Goal: Task Accomplishment & Management: Manage account settings

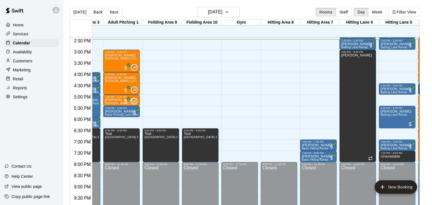
scroll to position [0, 144]
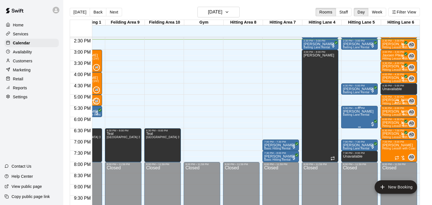
click at [349, 116] on icon "edit" at bounding box center [348, 114] width 7 height 7
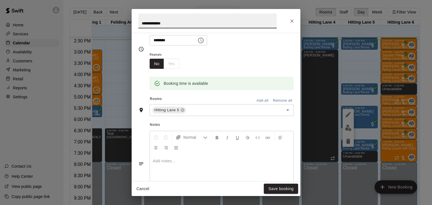
scroll to position [73, 0]
click at [183, 112] on icon at bounding box center [182, 110] width 4 height 4
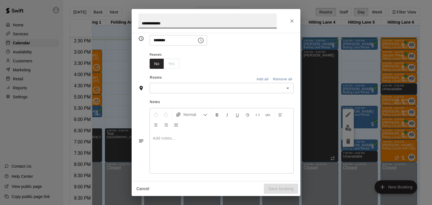
scroll to position [62, 0]
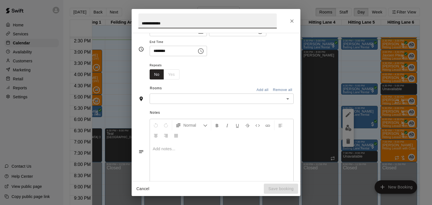
click at [173, 102] on input "text" at bounding box center [216, 98] width 131 height 7
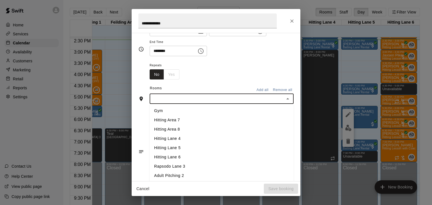
scroll to position [34, 0]
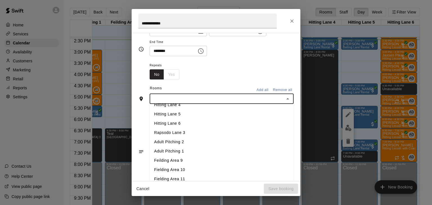
click at [173, 138] on li "Rapsodo Lane 3" at bounding box center [222, 132] width 144 height 9
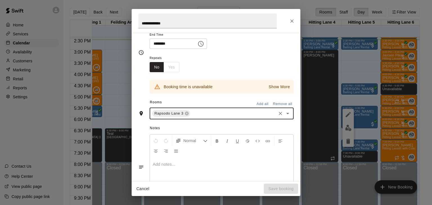
scroll to position [73, 0]
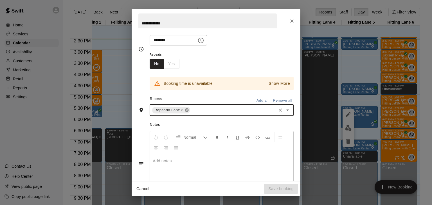
click at [187, 112] on icon at bounding box center [187, 111] width 4 height 4
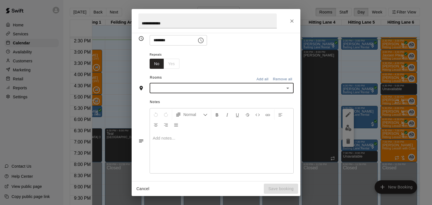
scroll to position [62, 0]
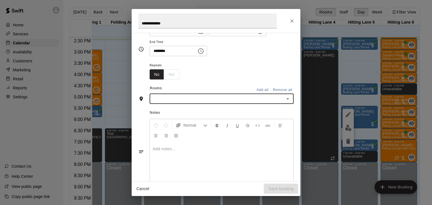
click at [177, 102] on input "text" at bounding box center [216, 98] width 131 height 7
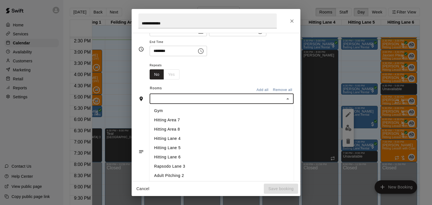
click at [172, 125] on li "Hitting Area 7" at bounding box center [222, 120] width 144 height 9
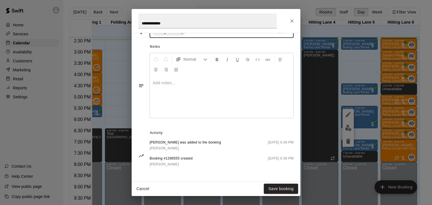
scroll to position [171, 0]
click at [287, 188] on button "Save booking" at bounding box center [281, 189] width 34 height 10
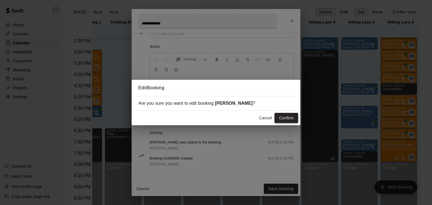
click at [282, 120] on button "Confirm" at bounding box center [286, 118] width 24 height 10
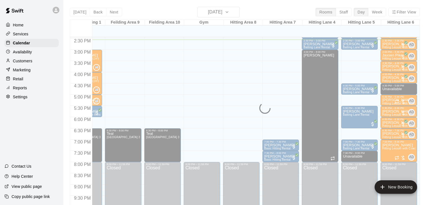
scroll to position [0, 0]
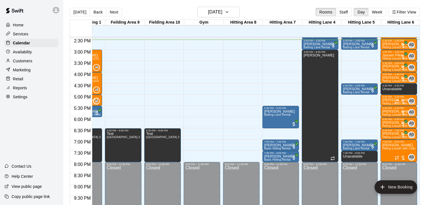
drag, startPoint x: 355, startPoint y: 95, endPoint x: 354, endPoint y: 110, distance: 15.5
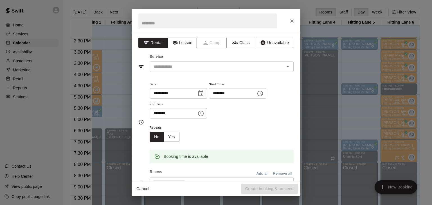
click at [175, 44] on icon "button" at bounding box center [174, 43] width 5 height 4
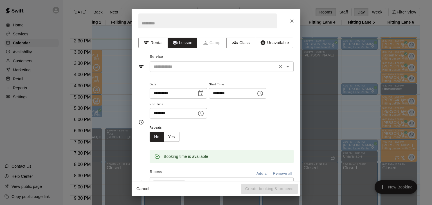
click at [178, 62] on div "​" at bounding box center [222, 67] width 144 height 10
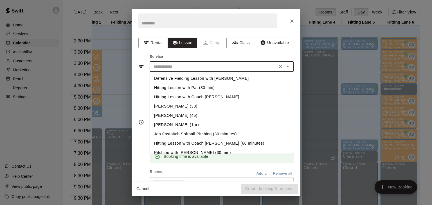
click at [182, 144] on li "Hitting Lesson with Coach [PERSON_NAME] (60 minutes)" at bounding box center [222, 143] width 144 height 9
type input "**********"
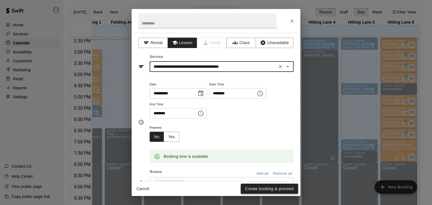
click at [263, 188] on button "Create booking & proceed" at bounding box center [269, 189] width 57 height 10
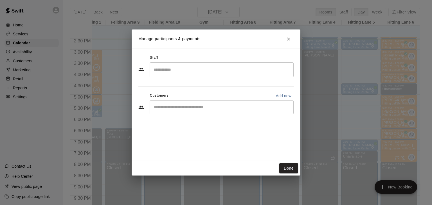
click at [170, 73] on input "Search staff" at bounding box center [221, 70] width 139 height 10
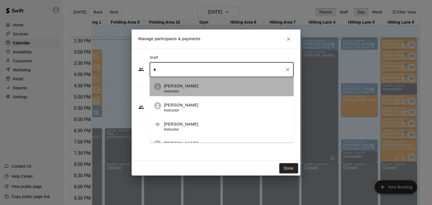
click at [171, 91] on span "Instructor" at bounding box center [171, 91] width 15 height 4
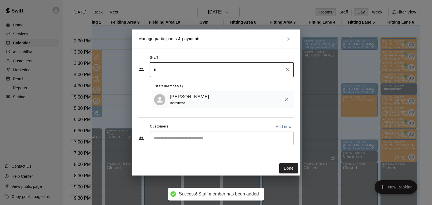
type input "*"
click at [177, 136] on input "Start typing to search customers..." at bounding box center [221, 139] width 139 height 6
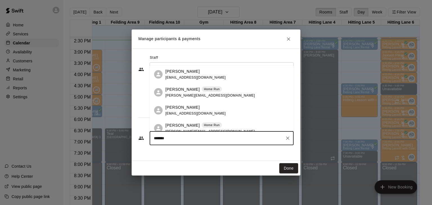
type input "********"
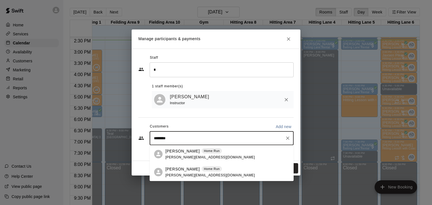
click at [178, 169] on p "[PERSON_NAME]" at bounding box center [182, 169] width 34 height 6
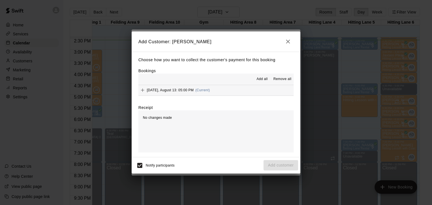
click at [264, 82] on span "Add all" at bounding box center [261, 79] width 11 height 6
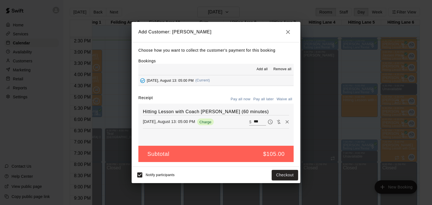
click at [266, 101] on button "Pay all later" at bounding box center [263, 99] width 23 height 9
click at [273, 176] on button "Add customer" at bounding box center [280, 175] width 35 height 10
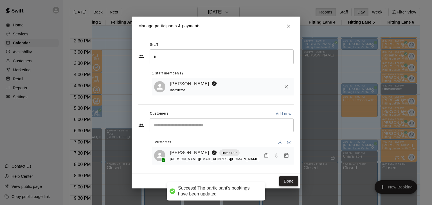
click at [290, 183] on button "Done" at bounding box center [288, 181] width 19 height 10
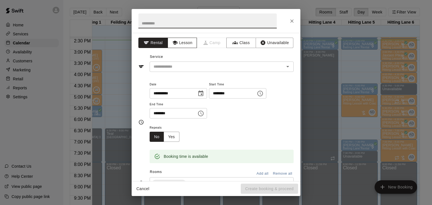
click at [193, 41] on button "Lesson" at bounding box center [183, 43] width 30 height 10
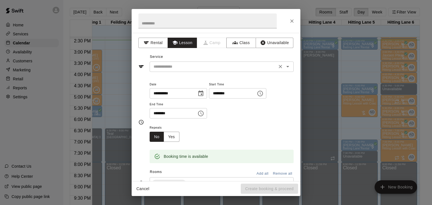
click at [188, 63] on input "text" at bounding box center [213, 66] width 124 height 7
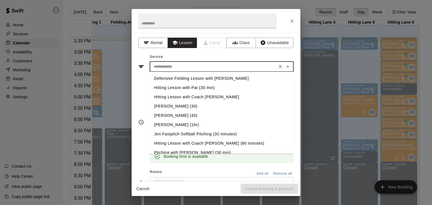
click at [199, 98] on li "Hitting Lesson with Coach [PERSON_NAME]" at bounding box center [222, 96] width 144 height 9
type input "**********"
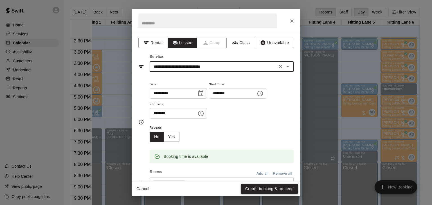
click at [270, 190] on button "Create booking & proceed" at bounding box center [269, 189] width 57 height 10
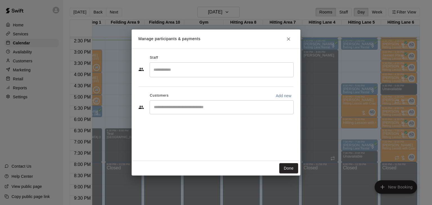
click at [185, 72] on input "Search staff" at bounding box center [221, 70] width 139 height 10
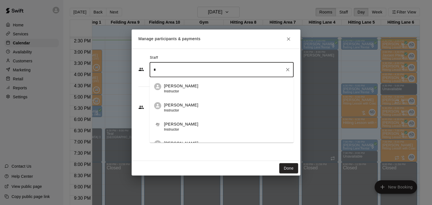
click at [176, 91] on span "Instructor" at bounding box center [171, 91] width 15 height 4
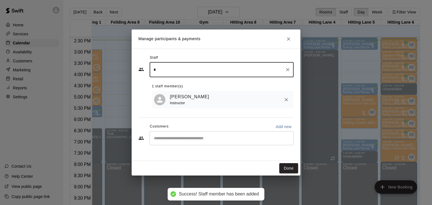
click at [195, 135] on div "​" at bounding box center [222, 138] width 144 height 14
type input "*"
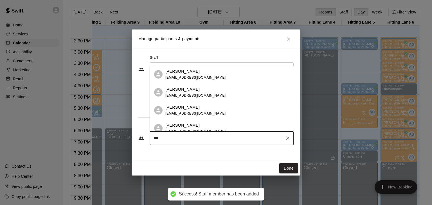
type input "****"
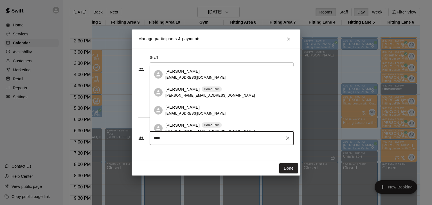
click at [189, 128] on p "[PERSON_NAME]" at bounding box center [182, 126] width 34 height 6
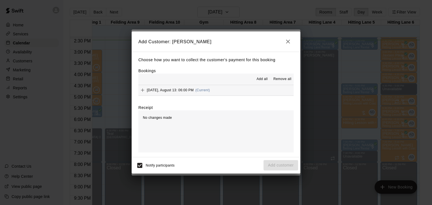
click at [258, 77] on span "Add all" at bounding box center [261, 79] width 11 height 6
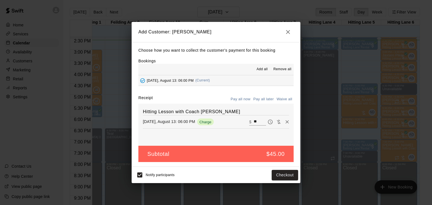
click at [269, 100] on button "Pay all later" at bounding box center [263, 99] width 23 height 9
click at [262, 173] on div "Notify participants Add customer" at bounding box center [216, 175] width 164 height 12
click at [268, 174] on button "Add customer" at bounding box center [280, 175] width 35 height 10
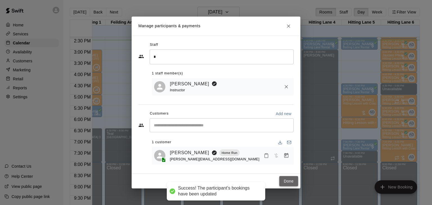
click at [288, 178] on button "Done" at bounding box center [288, 181] width 19 height 10
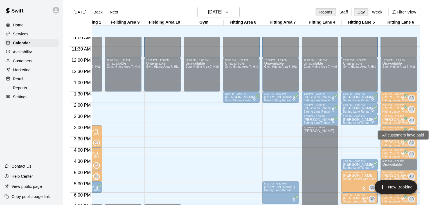
scroll to position [250, 145]
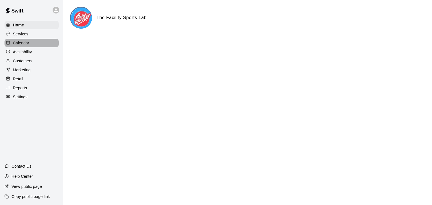
click at [20, 43] on p "Calendar" at bounding box center [21, 43] width 16 height 6
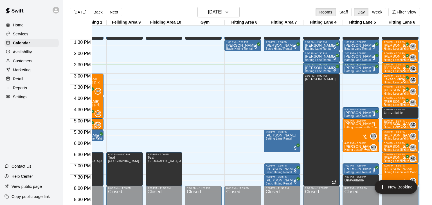
scroll to position [295, 143]
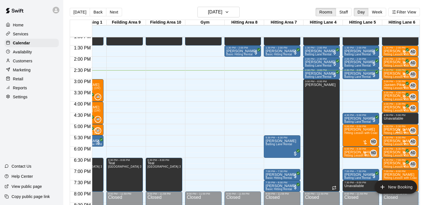
drag, startPoint x: 319, startPoint y: 73, endPoint x: 353, endPoint y: 85, distance: 35.9
click at [353, 85] on div "12:00 AM 12:30 AM 1:00 AM 1:30 AM 2:00 AM 2:30 AM 3:00 AM 3:30 AM 4:00 AM 4:30 …" at bounding box center [244, 124] width 349 height 175
drag, startPoint x: 327, startPoint y: 76, endPoint x: 353, endPoint y: 87, distance: 28.5
click at [353, 87] on div "12:00 AM 12:30 AM 1:00 AM 1:30 AM 2:00 AM 2:30 AM 3:00 AM 3:30 AM 4:00 AM 4:30 …" at bounding box center [244, 124] width 349 height 175
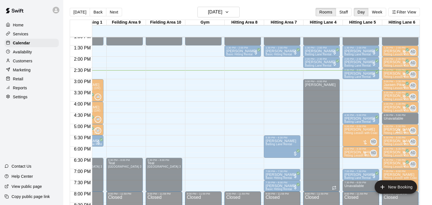
click at [353, 87] on div "12:00 AM – 12:00 PM Closed 12:00 PM – 1:30 PM Unavailable Gym, Hitting Area 7, …" at bounding box center [360, 12] width 37 height 540
click at [230, 87] on div "12:00 AM – 12:00 PM Closed 12:00 PM – 1:30 PM Unavailable Gym, Hitting Area 7, …" at bounding box center [242, 12] width 37 height 540
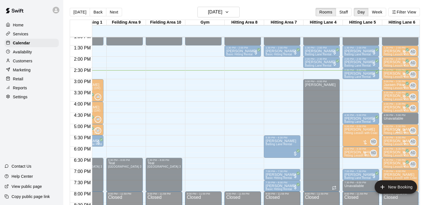
click at [230, 87] on div "12:00 AM – 12:00 PM Closed 12:00 PM – 1:30 PM Unavailable Gym, Hitting Area 7, …" at bounding box center [242, 12] width 37 height 540
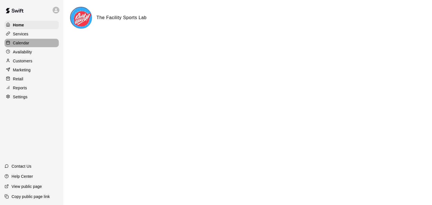
click at [21, 42] on p "Calendar" at bounding box center [21, 43] width 16 height 6
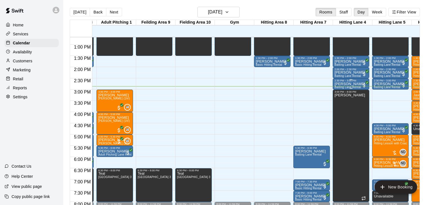
scroll to position [0, 110]
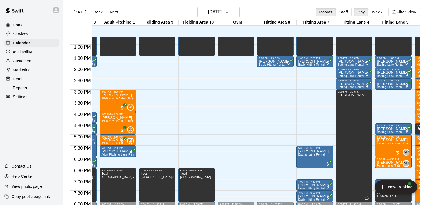
click at [393, 96] on div "12:00 AM – 12:00 PM Closed 12:00 PM – 1:30 PM Unavailable Gym, Hitting Area 7, …" at bounding box center [393, 22] width 37 height 540
click at [357, 86] on span "Batting Lane Rental" at bounding box center [350, 87] width 26 height 3
drag, startPoint x: 349, startPoint y: 81, endPoint x: 380, endPoint y: 90, distance: 32.6
click at [380, 90] on div at bounding box center [216, 102] width 432 height 205
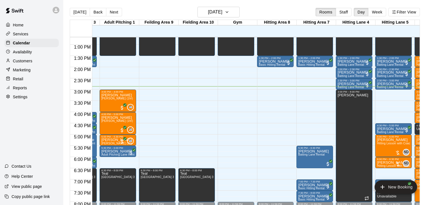
drag, startPoint x: 351, startPoint y: 81, endPoint x: 389, endPoint y: 97, distance: 41.2
click at [389, 97] on div "12:00 AM 12:30 AM 1:00 AM 1:30 AM 2:00 AM 2:30 AM 3:00 AM 3:30 AM 4:00 AM 4:30 …" at bounding box center [244, 124] width 349 height 175
click at [229, 13] on icon "button" at bounding box center [227, 12] width 4 height 7
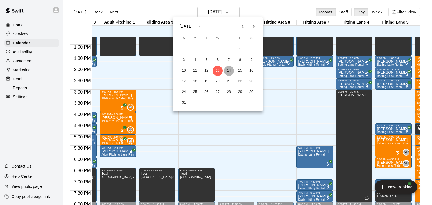
click at [230, 72] on button "14" at bounding box center [229, 71] width 10 height 10
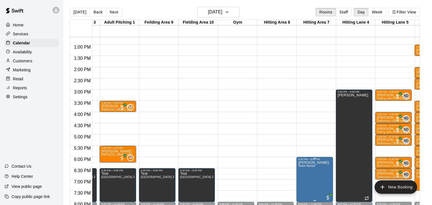
click at [305, 166] on icon "edit" at bounding box center [303, 166] width 7 height 7
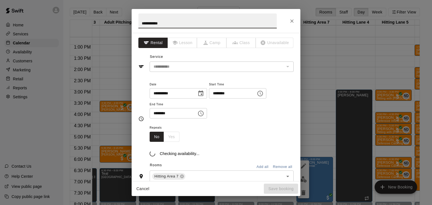
type input "**********"
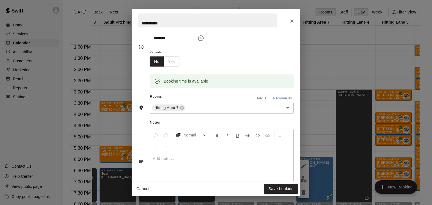
scroll to position [77, 0]
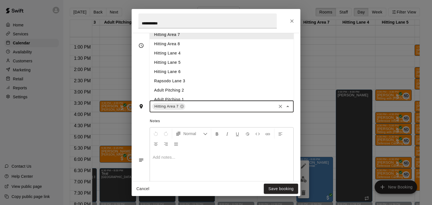
click at [188, 110] on input "text" at bounding box center [230, 106] width 89 height 7
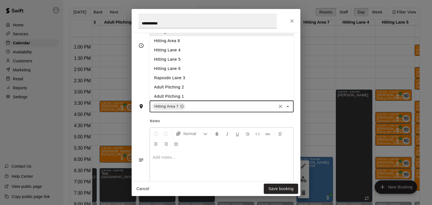
scroll to position [4, 0]
click at [173, 44] on li "Hitting Area 8" at bounding box center [222, 39] width 144 height 9
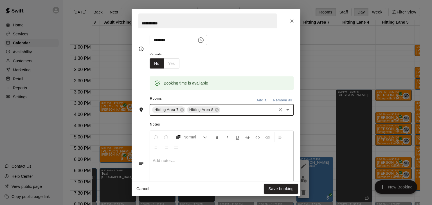
scroll to position [77, 0]
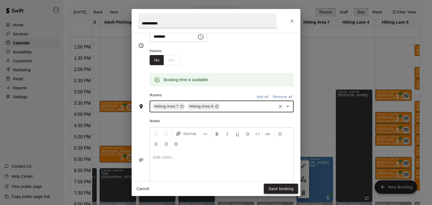
click at [283, 190] on button "Save booking" at bounding box center [281, 189] width 34 height 10
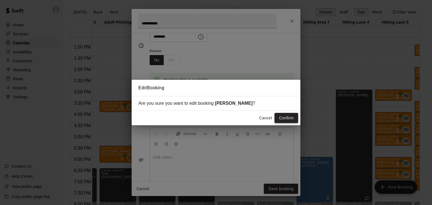
click at [287, 119] on button "Confirm" at bounding box center [286, 118] width 24 height 10
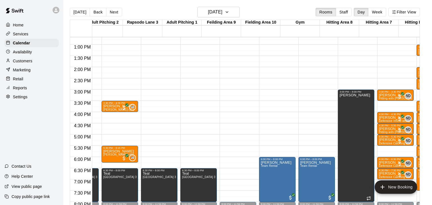
scroll to position [0, 144]
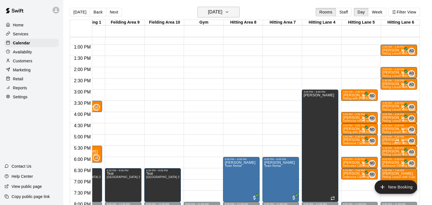
click at [229, 12] on icon "button" at bounding box center [227, 12] width 4 height 7
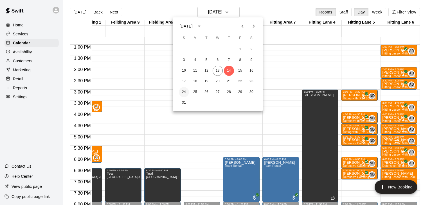
click at [182, 92] on button "24" at bounding box center [184, 92] width 10 height 10
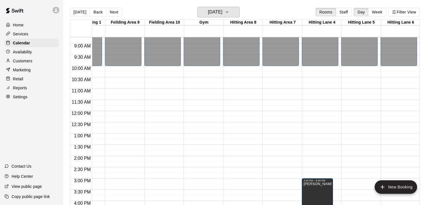
scroll to position [197, 145]
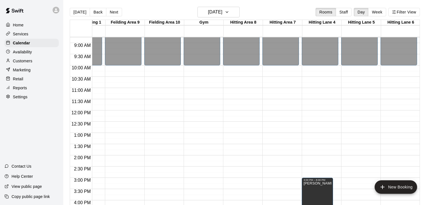
drag, startPoint x: 119, startPoint y: 111, endPoint x: 119, endPoint y: 117, distance: 6.2
click at [119, 117] on div "12:00 AM – 10:00 AM Closed 5:00 PM – 11:59 PM Closed" at bounding box center [123, 111] width 37 height 540
drag, startPoint x: 120, startPoint y: 111, endPoint x: 125, endPoint y: 175, distance: 64.1
click at [125, 175] on div "12:00 AM – 10:00 AM Closed 5:00 PM – 11:59 PM Closed" at bounding box center [123, 111] width 37 height 540
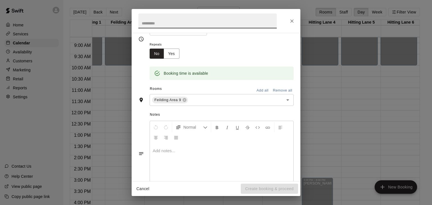
scroll to position [84, 0]
click at [266, 94] on button "Add all" at bounding box center [262, 89] width 18 height 9
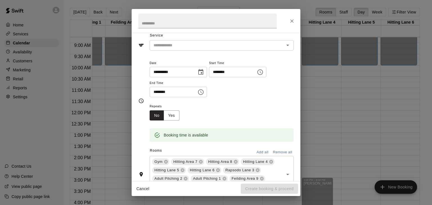
scroll to position [0, 0]
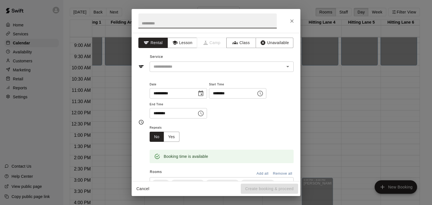
click at [178, 22] on input "text" at bounding box center [207, 20] width 138 height 15
type input "*********"
click at [282, 46] on button "Unavailable" at bounding box center [275, 43] width 38 height 10
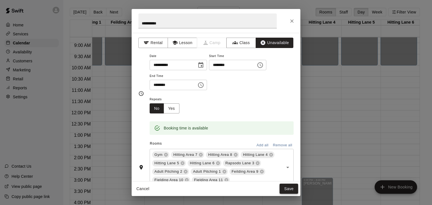
click at [287, 189] on button "Save" at bounding box center [288, 189] width 19 height 10
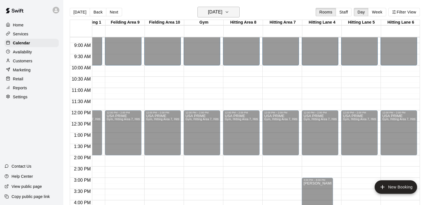
click at [229, 12] on icon "button" at bounding box center [227, 12] width 4 height 7
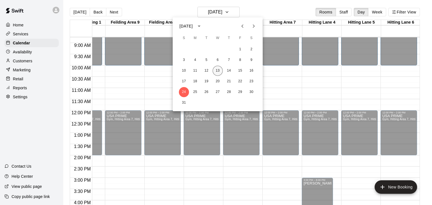
click at [217, 71] on button "13" at bounding box center [218, 71] width 10 height 10
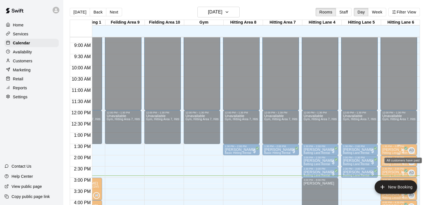
click at [405, 153] on span "All customers have paid" at bounding box center [403, 151] width 6 height 6
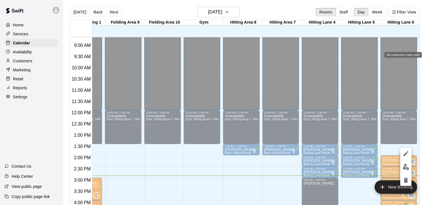
scroll to position [303, 145]
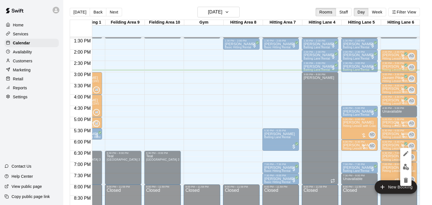
click at [360, 91] on div at bounding box center [216, 102] width 432 height 205
click at [359, 89] on div "12:00 AM – 12:00 PM Closed 12:00 PM – 1:30 PM Unavailable Gym, Hitting Area 7, …" at bounding box center [359, 5] width 37 height 540
click at [396, 124] on icon "Recurring event" at bounding box center [396, 124] width 4 height 4
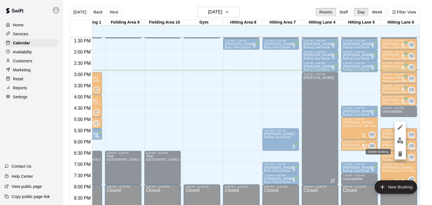
click at [399, 153] on icon "delete" at bounding box center [400, 154] width 4 height 5
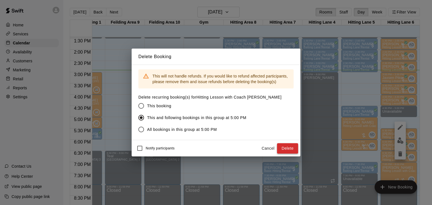
click at [288, 148] on button "Delete" at bounding box center [287, 148] width 21 height 10
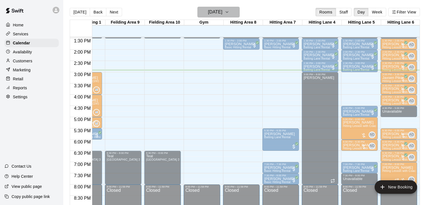
click at [228, 12] on icon "button" at bounding box center [227, 12] width 2 height 1
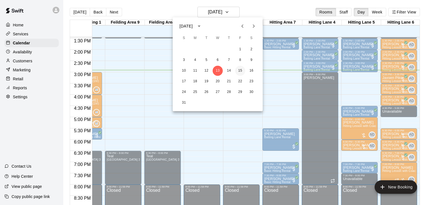
click at [238, 71] on button "15" at bounding box center [240, 71] width 10 height 10
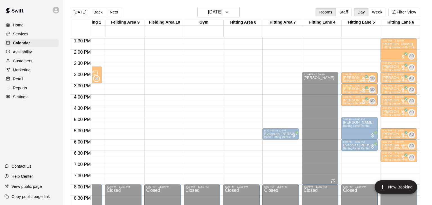
drag, startPoint x: 398, startPoint y: 117, endPoint x: 399, endPoint y: 124, distance: 6.5
click at [399, 124] on div "12:00 AM – 12:00 PM Closed 1:30 PM – 2:30 PM [PERSON_NAME] Hitting Lesson with …" at bounding box center [398, 5] width 37 height 540
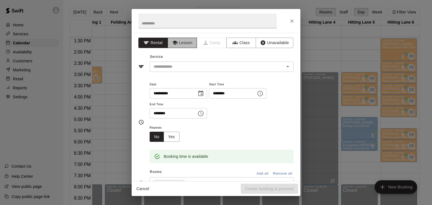
click at [189, 42] on button "Lesson" at bounding box center [183, 43] width 30 height 10
click at [192, 67] on input "text" at bounding box center [213, 66] width 124 height 7
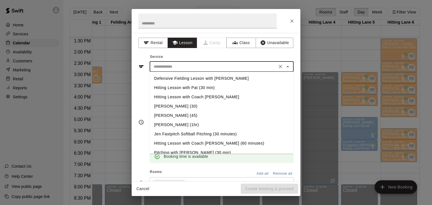
click at [185, 97] on li "Hitting Lesson with Coach [PERSON_NAME]" at bounding box center [222, 96] width 144 height 9
type input "**********"
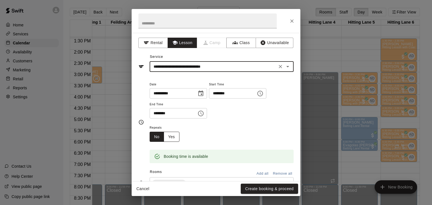
click at [173, 142] on button "Yes" at bounding box center [172, 137] width 16 height 10
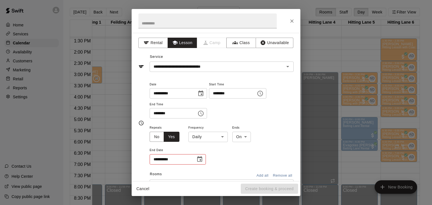
click at [224, 156] on body "Home Services Calendar Availability Customers Marketing Retail Reports Settings…" at bounding box center [216, 107] width 432 height 214
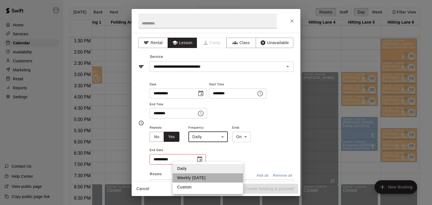
click at [199, 180] on li "Weekly [DATE]" at bounding box center [208, 177] width 70 height 9
type input "******"
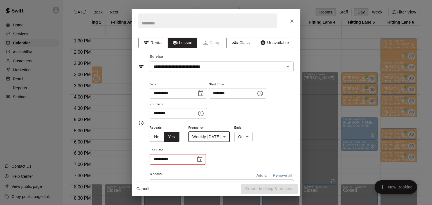
click at [199, 163] on icon "Choose date" at bounding box center [199, 159] width 7 height 7
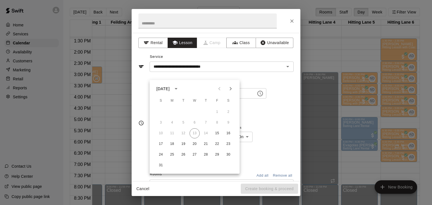
click at [231, 91] on icon "Next month" at bounding box center [230, 88] width 7 height 7
click at [227, 143] on button "27" at bounding box center [228, 144] width 10 height 10
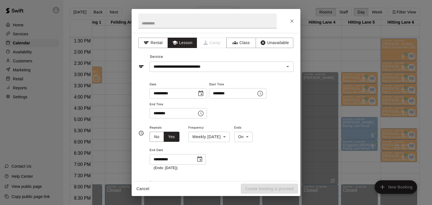
type input "**********"
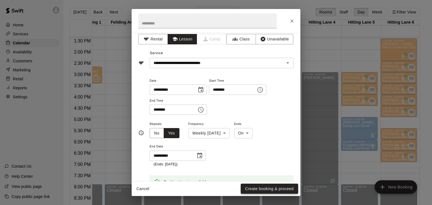
click at [260, 189] on button "Create booking & proceed" at bounding box center [269, 189] width 57 height 10
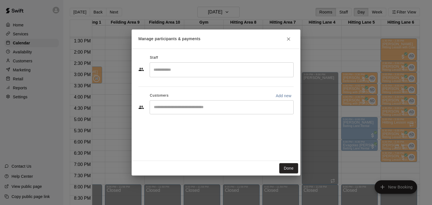
click at [174, 69] on input "Search staff" at bounding box center [221, 70] width 139 height 10
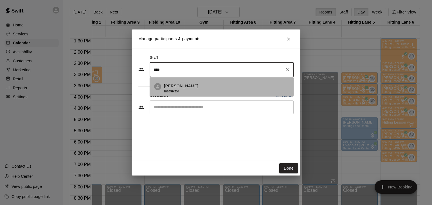
click at [175, 84] on p "[PERSON_NAME]" at bounding box center [181, 86] width 34 height 6
type input "****"
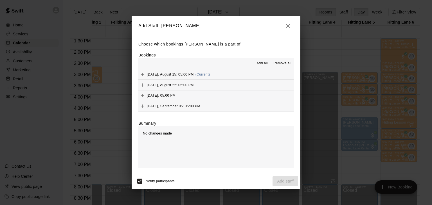
click at [263, 66] on span "Add all" at bounding box center [261, 64] width 11 height 6
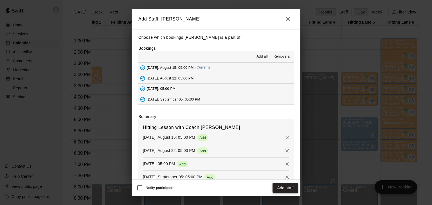
click at [285, 187] on button "Add staff" at bounding box center [285, 188] width 26 height 10
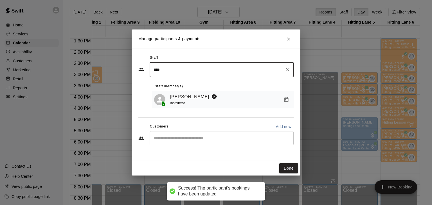
click at [174, 142] on div "​" at bounding box center [222, 138] width 144 height 14
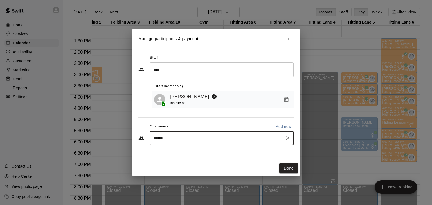
type input "*******"
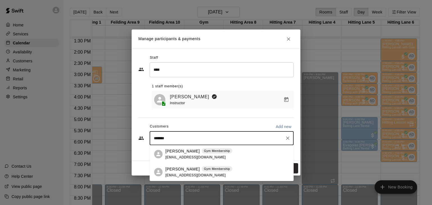
click at [181, 167] on p "[PERSON_NAME]" at bounding box center [182, 169] width 34 height 6
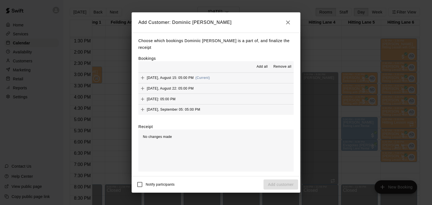
click at [263, 65] on span "Add all" at bounding box center [261, 67] width 11 height 6
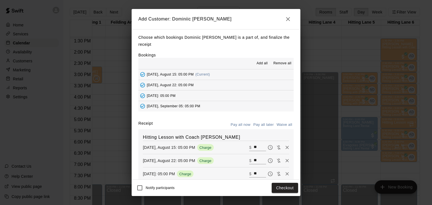
click at [263, 121] on button "Pay all later" at bounding box center [263, 125] width 23 height 9
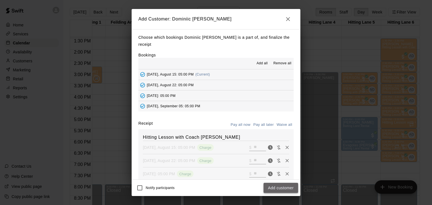
click at [275, 190] on button "Add customer" at bounding box center [280, 188] width 35 height 10
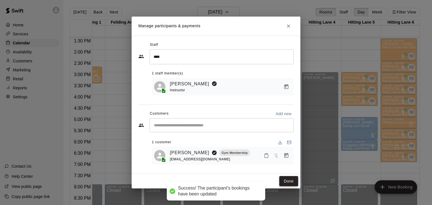
click at [286, 180] on button "Done" at bounding box center [288, 181] width 19 height 10
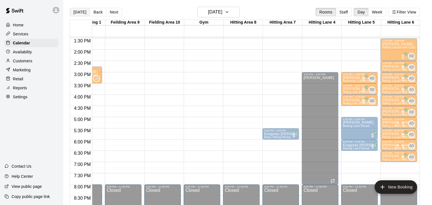
click at [84, 15] on button "[DATE]" at bounding box center [80, 12] width 20 height 8
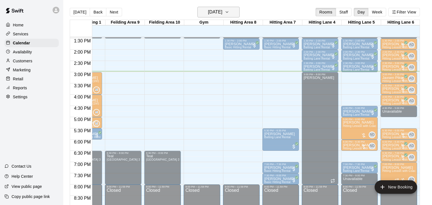
click at [229, 14] on icon "button" at bounding box center [227, 12] width 4 height 7
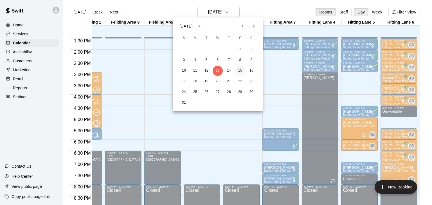
click at [240, 72] on button "15" at bounding box center [240, 71] width 10 height 10
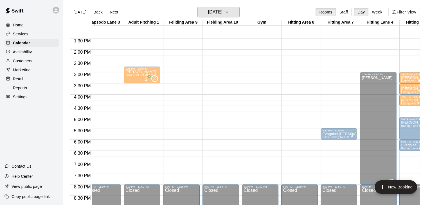
scroll to position [0, 0]
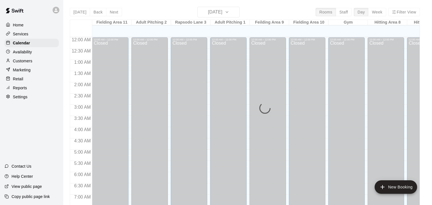
scroll to position [336, 0]
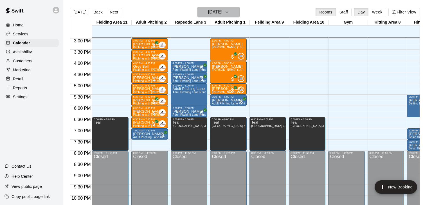
click at [240, 14] on button "[DATE]" at bounding box center [218, 12] width 42 height 11
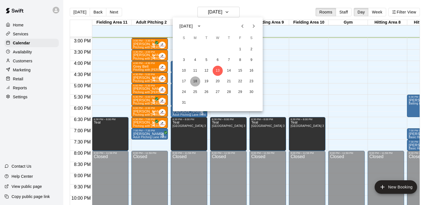
click at [197, 83] on button "18" at bounding box center [195, 81] width 10 height 10
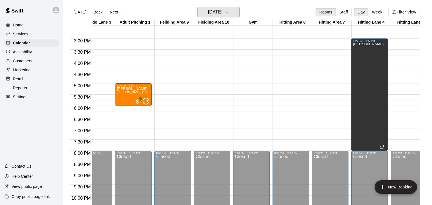
scroll to position [0, 144]
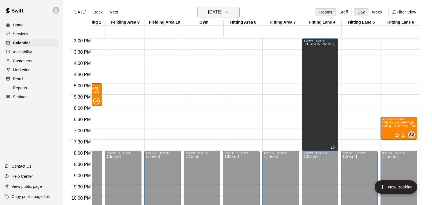
click at [229, 13] on icon "button" at bounding box center [227, 12] width 4 height 7
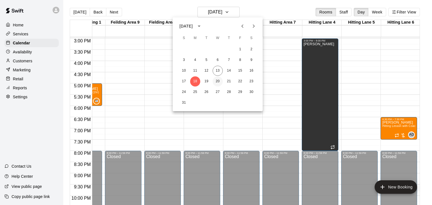
click at [217, 82] on button "20" at bounding box center [218, 81] width 10 height 10
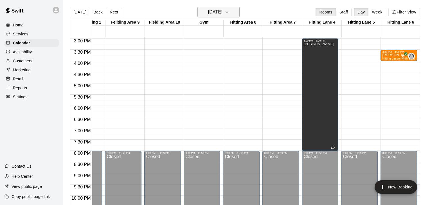
click at [229, 11] on icon "button" at bounding box center [227, 12] width 4 height 7
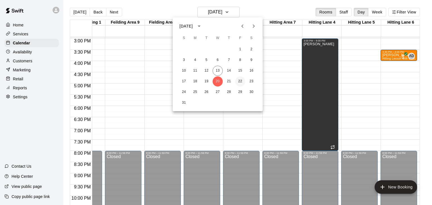
click at [240, 81] on button "22" at bounding box center [240, 81] width 10 height 10
